Goal: Find specific page/section: Find specific page/section

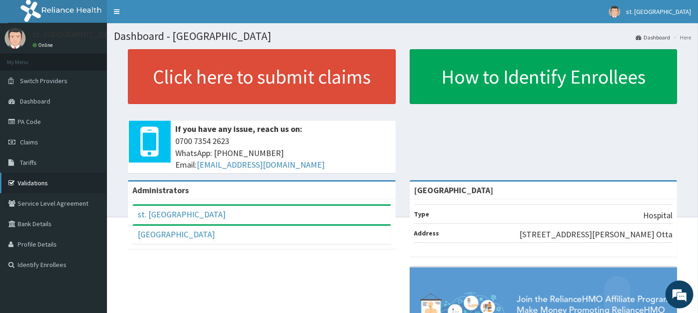
click at [30, 184] on link "Validations" at bounding box center [53, 183] width 107 height 20
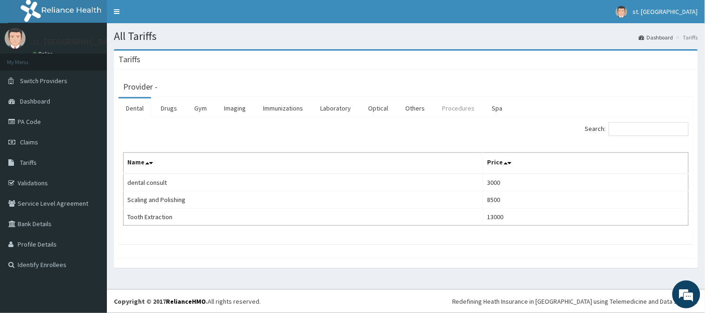
click at [456, 110] on link "Procedures" at bounding box center [459, 109] width 48 height 20
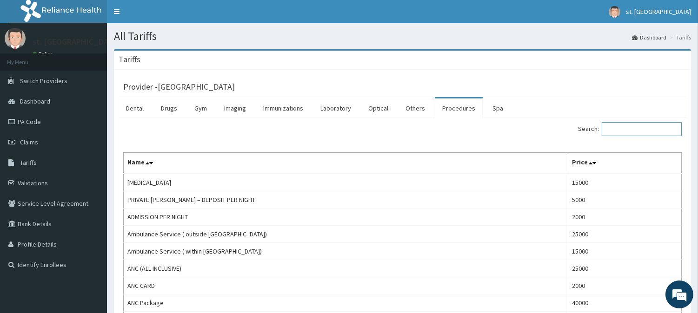
click at [648, 132] on input "Search:" at bounding box center [642, 129] width 80 height 14
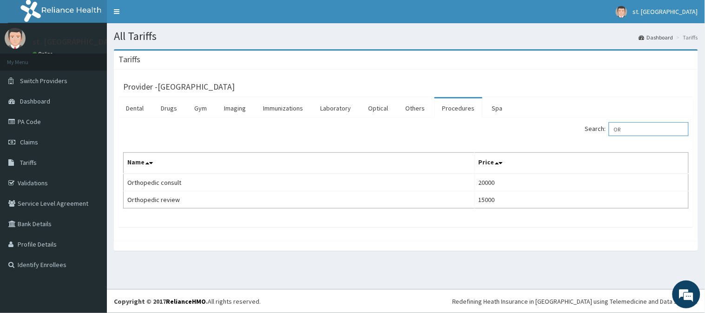
type input "O"
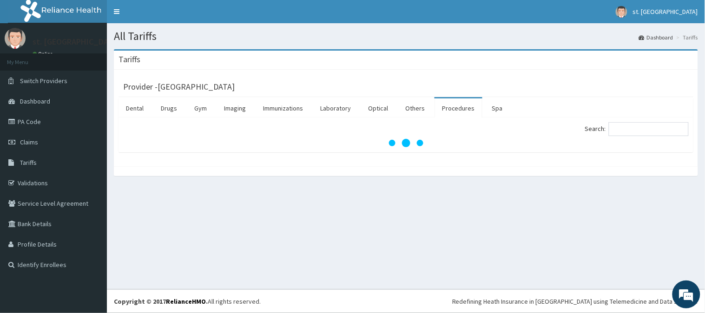
click at [516, 82] on div "Provider - [GEOGRAPHIC_DATA]" at bounding box center [406, 85] width 566 height 13
